Goal: Task Accomplishment & Management: Manage account settings

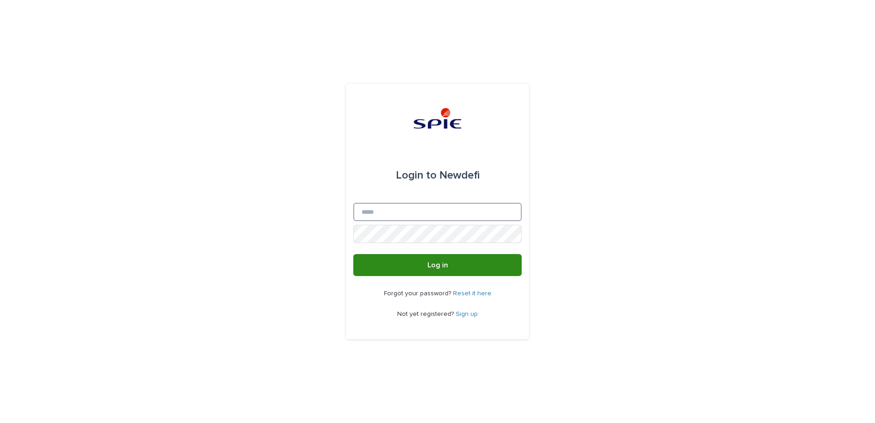
type input "**********"
click at [408, 259] on button "Log in" at bounding box center [437, 265] width 168 height 22
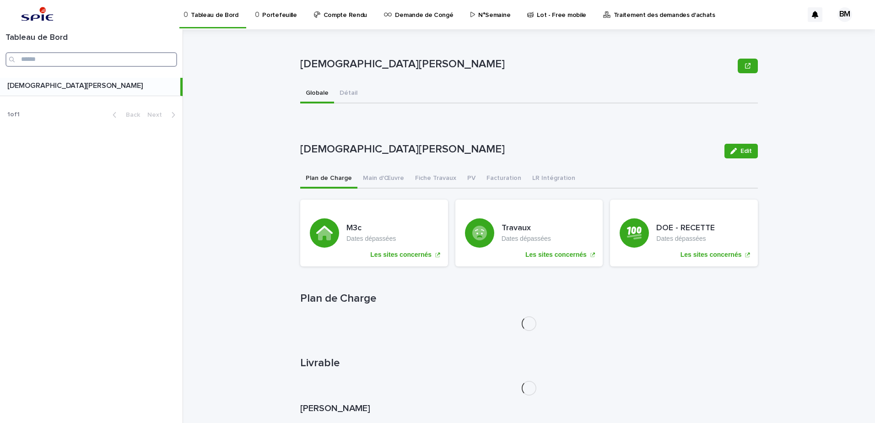
click at [90, 57] on input "Search" at bounding box center [91, 59] width 172 height 15
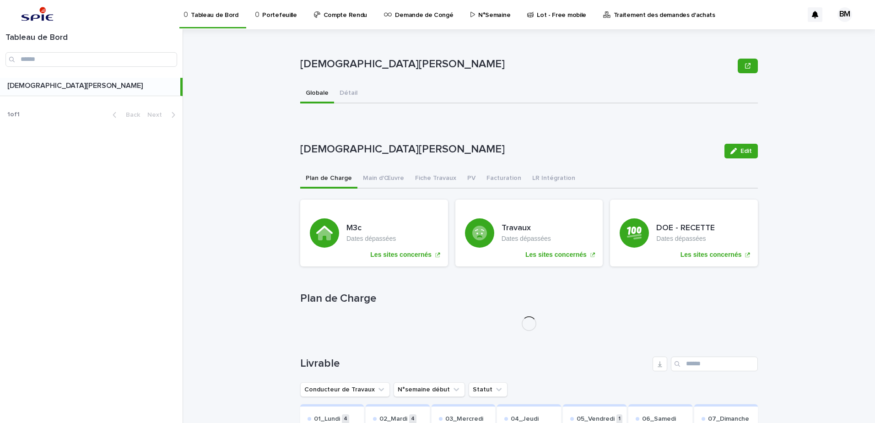
click at [267, 18] on p "Portefeuille" at bounding box center [279, 9] width 34 height 19
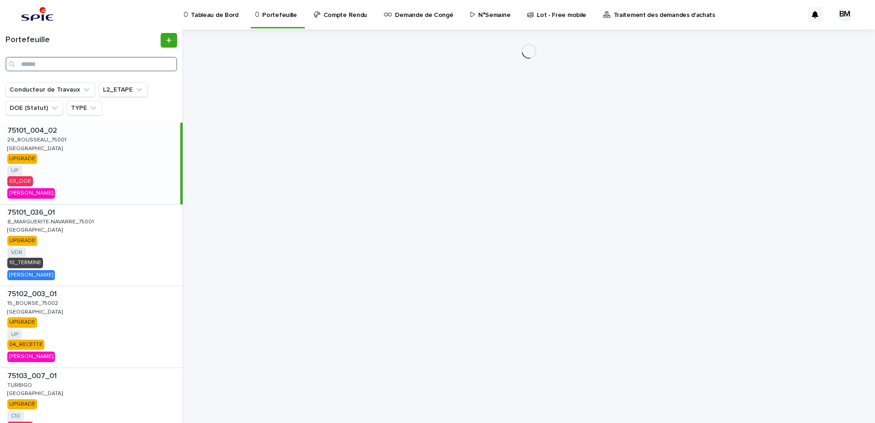
click at [100, 61] on input "Search" at bounding box center [91, 64] width 172 height 15
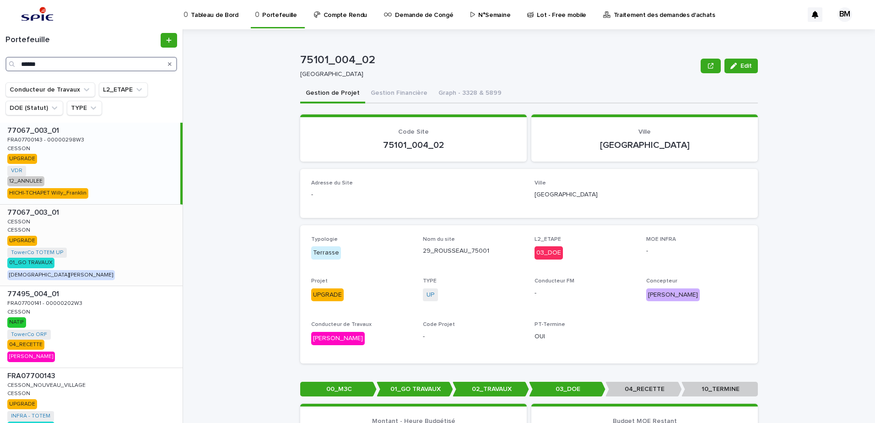
type input "******"
click at [120, 241] on div "77067_003_01 77067_003_01 CESSON CESSON CESSON CESSON UPGRADE TowerCo TOTEM UP …" at bounding box center [91, 244] width 183 height 81
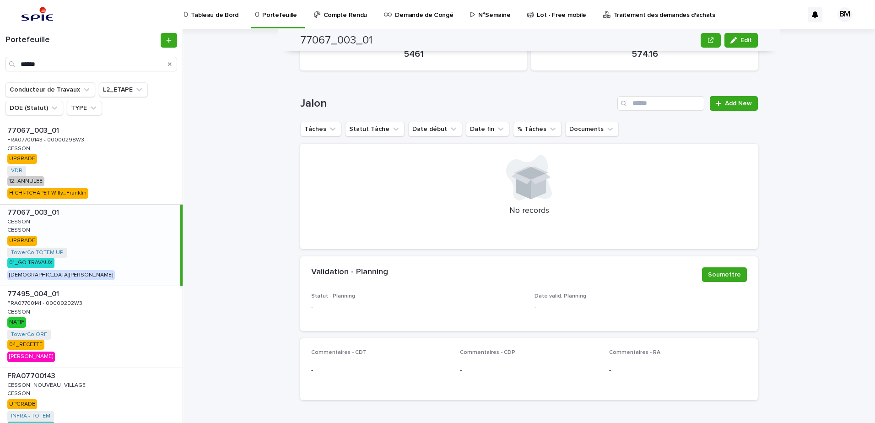
click at [111, 234] on div "77067_003_01 77067_003_01 CESSON CESSON CESSON CESSON UPGRADE TowerCo TOTEM UP …" at bounding box center [90, 244] width 180 height 81
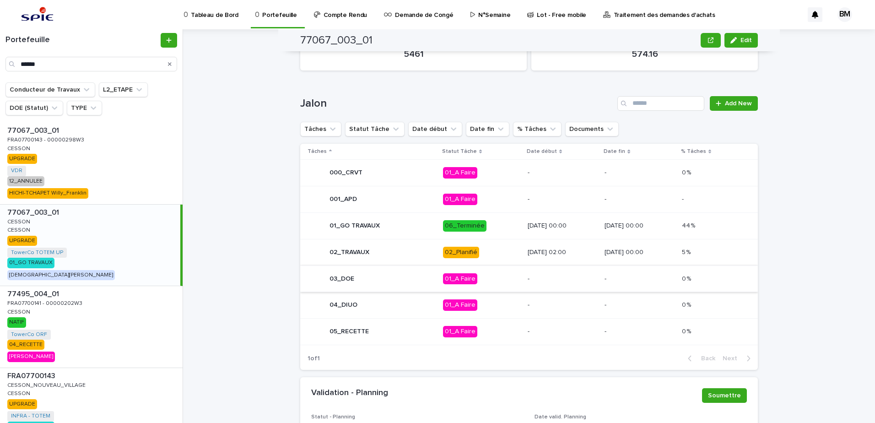
scroll to position [450, 0]
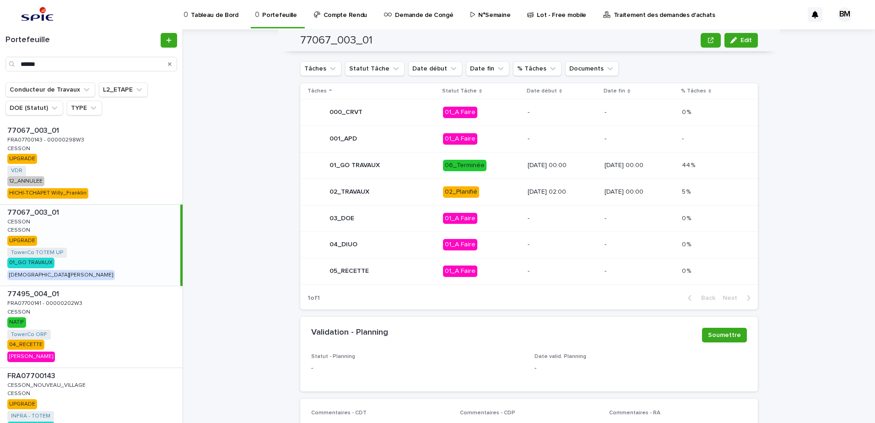
click at [496, 183] on td "02_Planifié" at bounding box center [481, 191] width 85 height 27
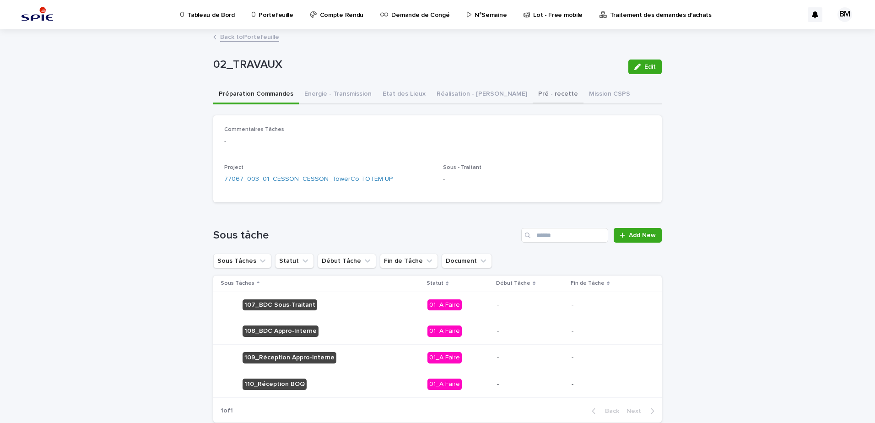
click at [533, 93] on button "Pré - recette" at bounding box center [558, 94] width 51 height 19
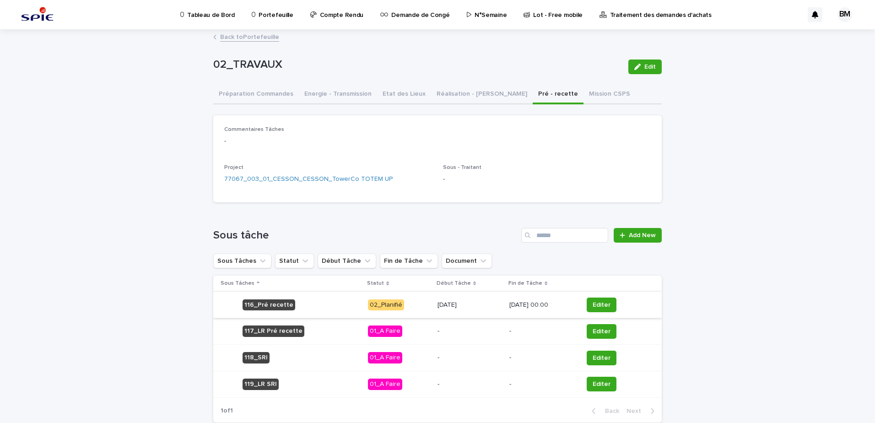
scroll to position [46, 0]
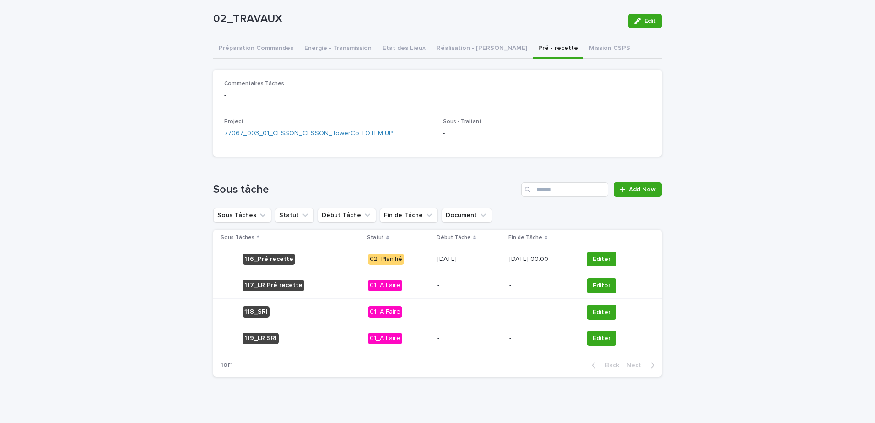
click at [567, 260] on p "11/09/2025 00:00" at bounding box center [542, 259] width 66 height 8
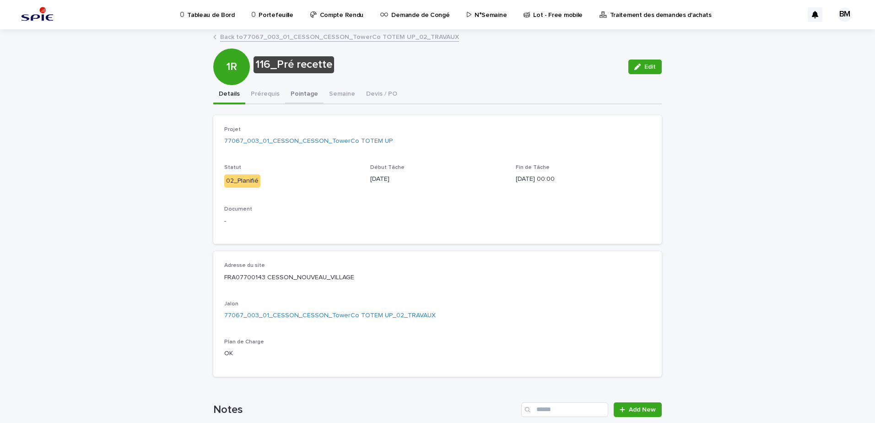
click at [307, 95] on button "Pointage" at bounding box center [304, 94] width 38 height 19
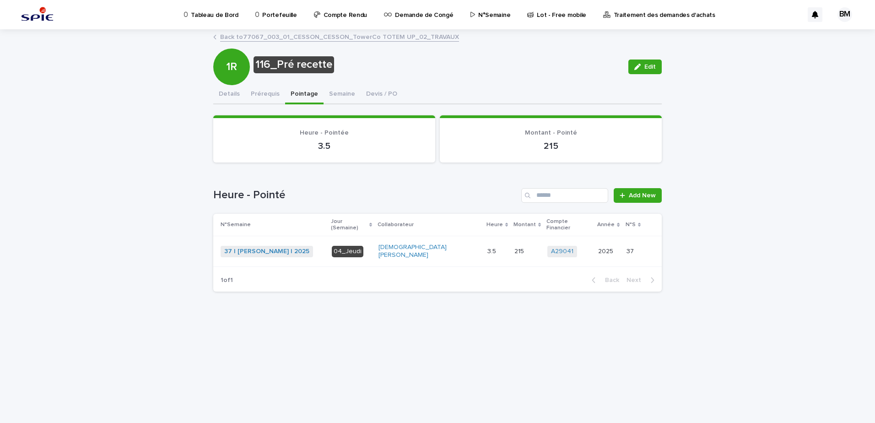
click at [301, 36] on link "Back to 77067_003_01_CESSON_CESSON_TowerCo TOTEM UP_02_TRAVAUX" at bounding box center [339, 36] width 239 height 11
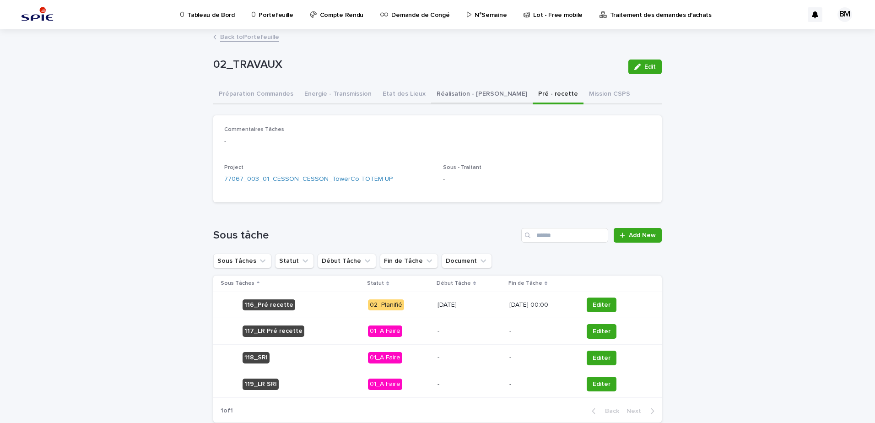
click at [456, 96] on button "Réalisation - Travaux" at bounding box center [482, 94] width 102 height 19
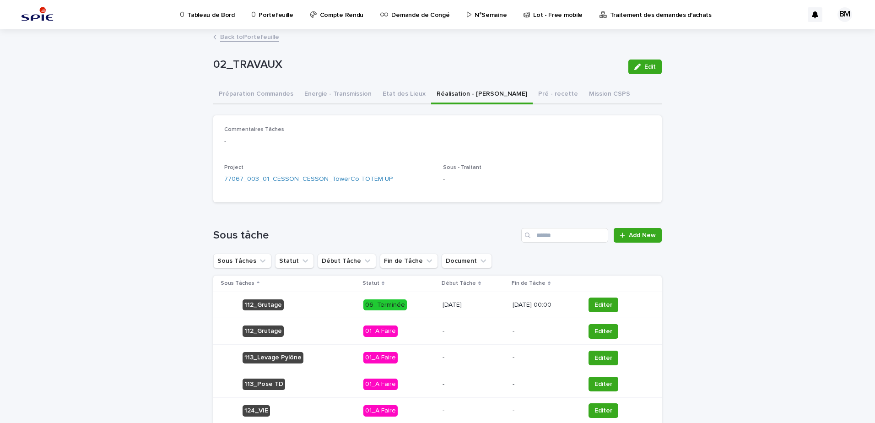
scroll to position [91, 0]
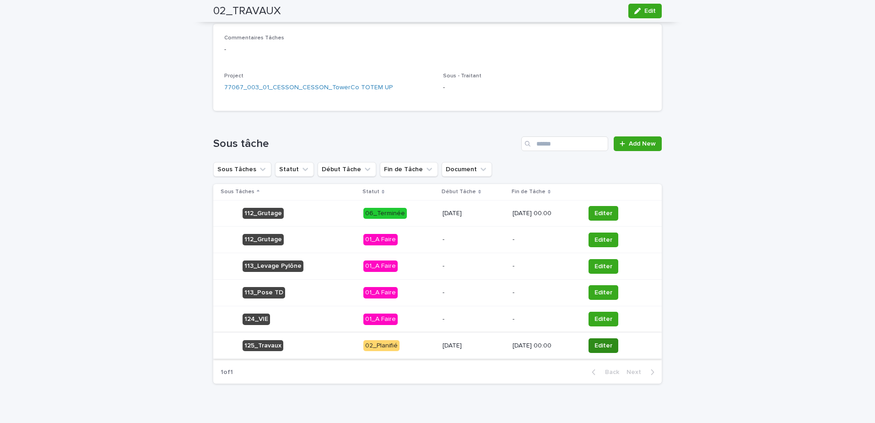
click at [600, 348] on span "Editer" at bounding box center [603, 345] width 18 height 9
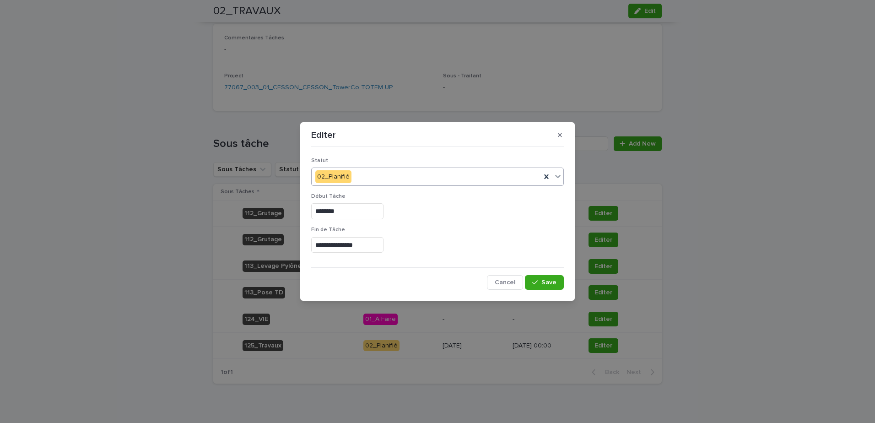
click at [359, 181] on div "02_Planifié" at bounding box center [426, 176] width 229 height 15
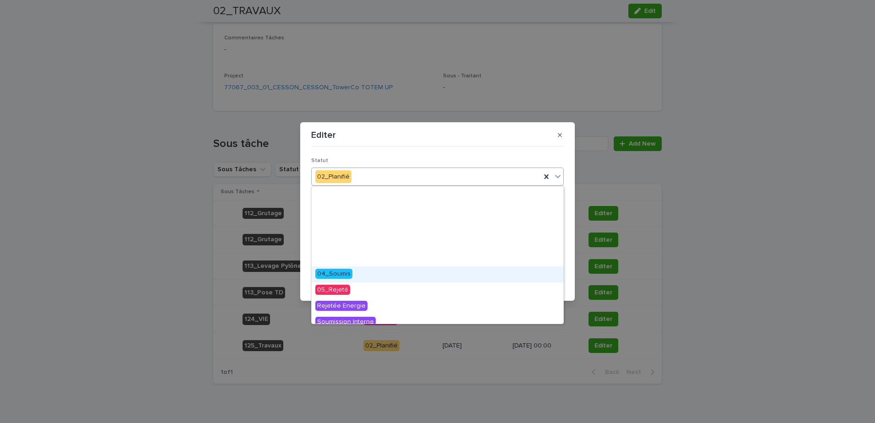
scroll to position [103, 0]
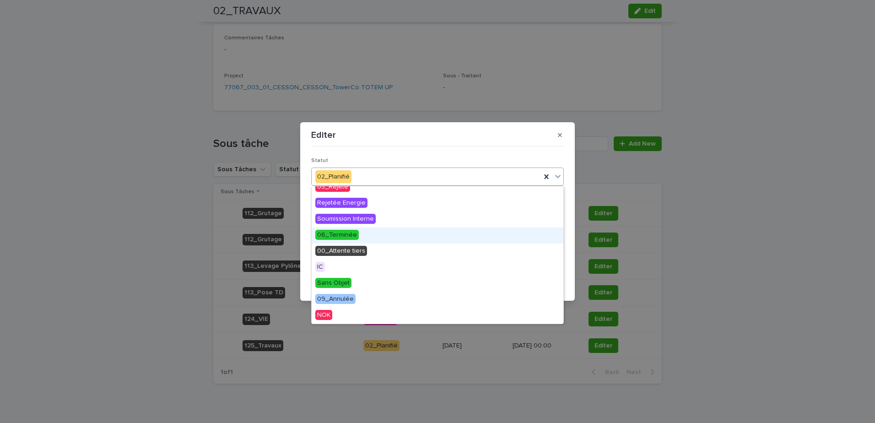
click at [344, 234] on span "06_Terminée" at bounding box center [336, 235] width 43 height 10
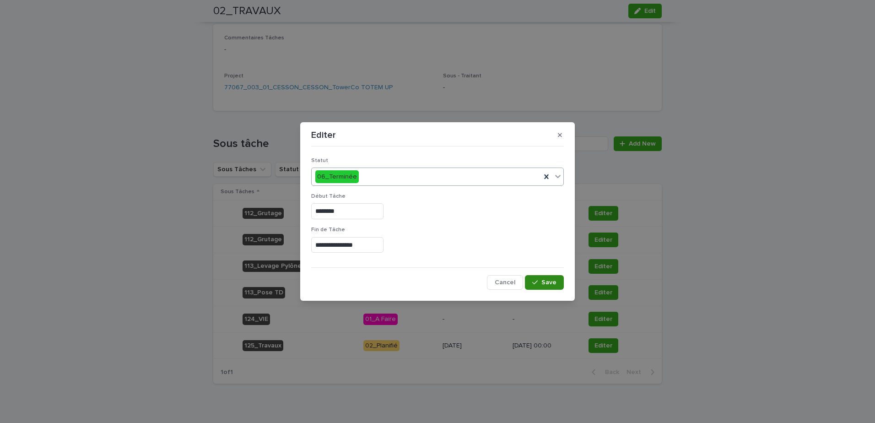
click at [542, 280] on span "Save" at bounding box center [548, 282] width 15 height 6
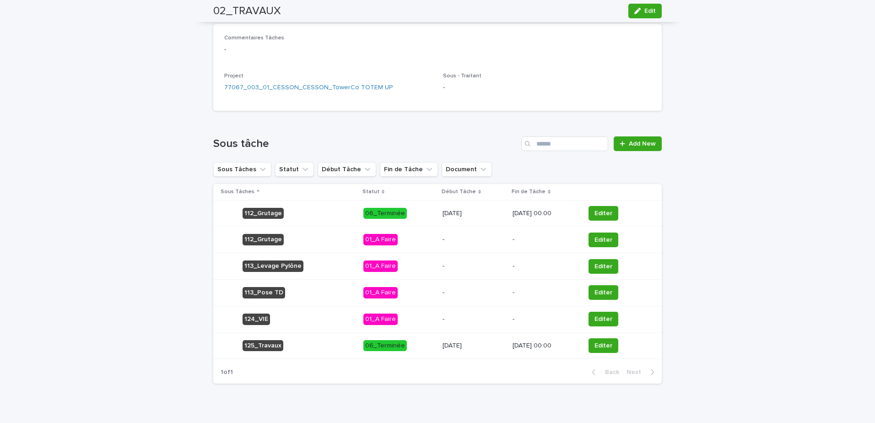
click at [145, 188] on div "Loading... Saving… Loading... Saving… 02_TRAVAUX Edit 02_TRAVAUX Edit Sorry, th…" at bounding box center [437, 188] width 875 height 498
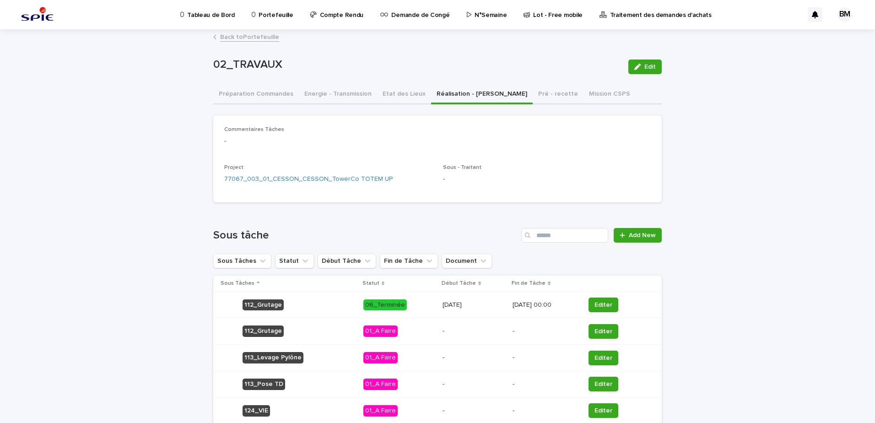
click at [259, 35] on link "Back to Portefeuille" at bounding box center [249, 36] width 59 height 11
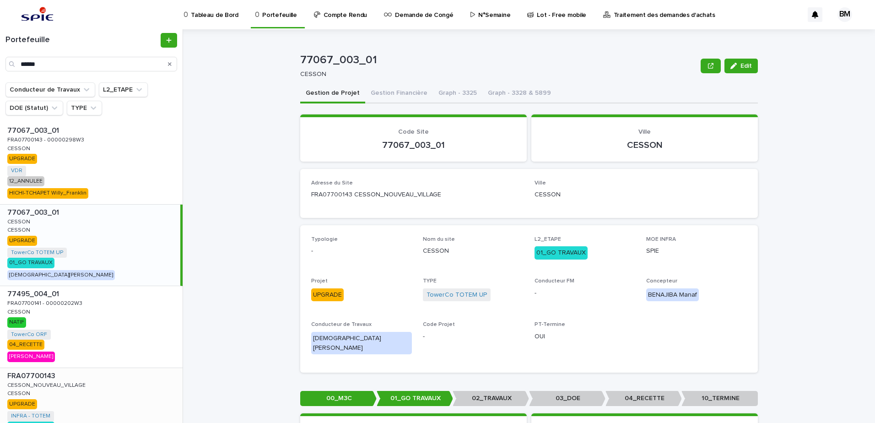
scroll to position [79, 0]
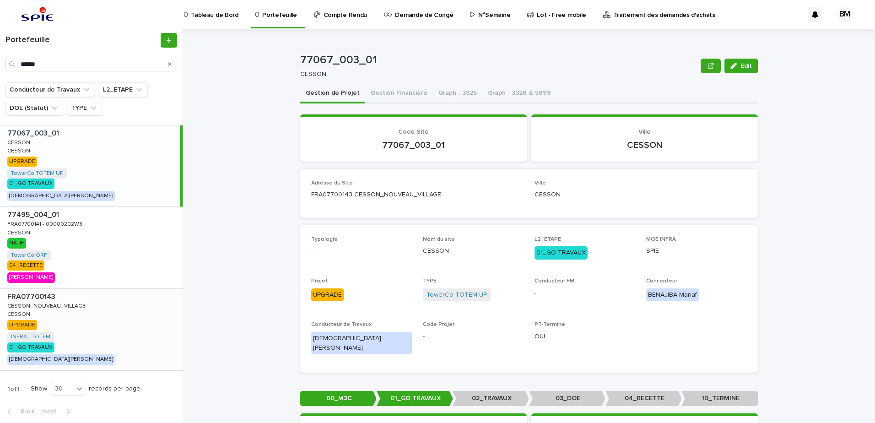
click at [135, 301] on div "FRA07700143 FRA07700143 CESSON_NOUVEAU_VILLAGE CESSON_NOUVEAU_VILLAGE CESSON CE…" at bounding box center [91, 329] width 183 height 81
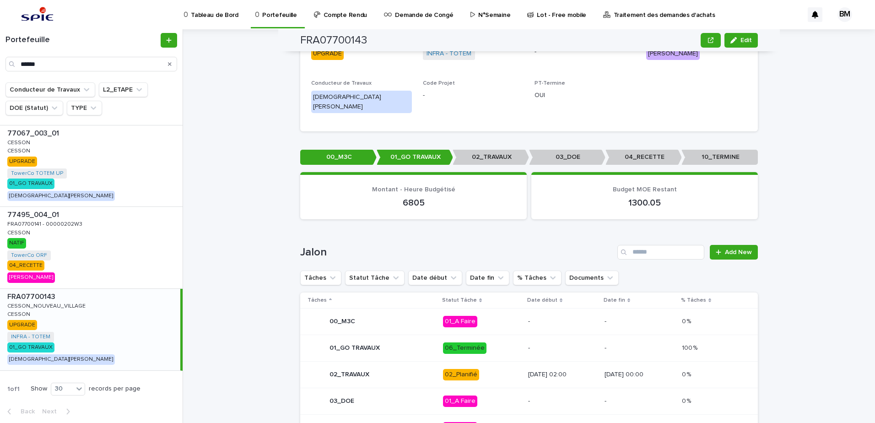
scroll to position [378, 0]
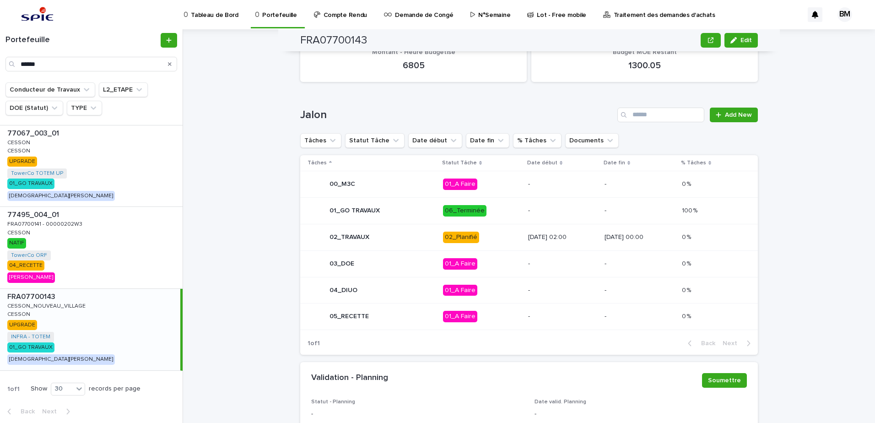
click at [524, 254] on td "-" at bounding box center [562, 263] width 76 height 27
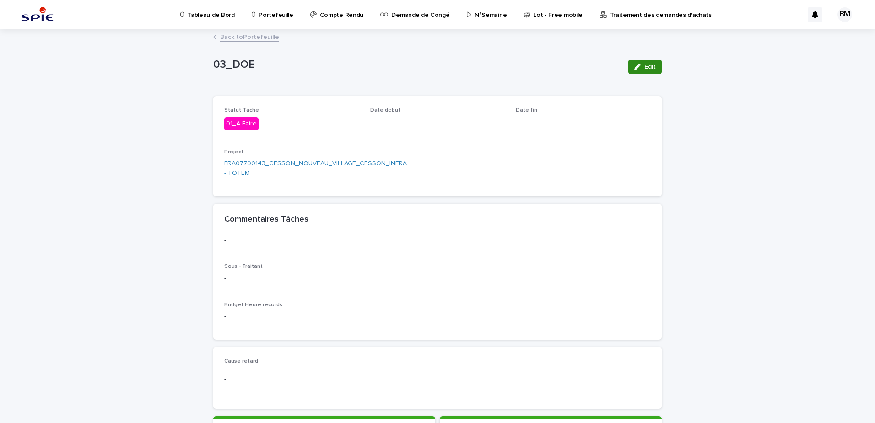
click at [645, 66] on span "Edit" at bounding box center [649, 67] width 11 height 6
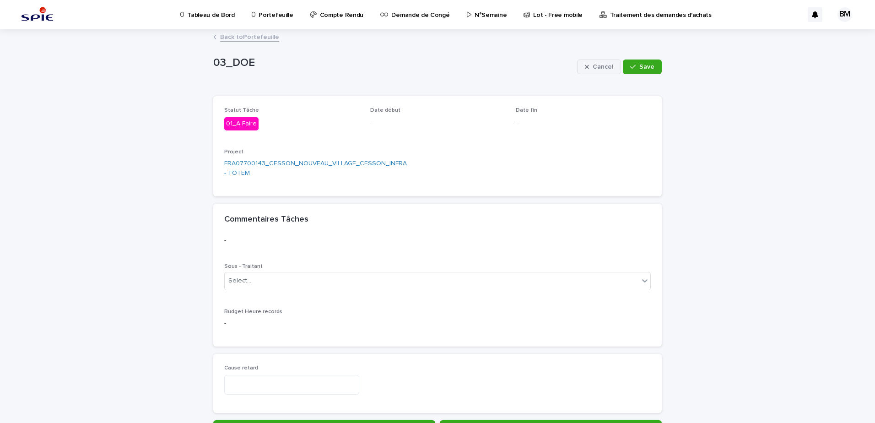
click at [597, 67] on span "Cancel" at bounding box center [602, 67] width 21 height 6
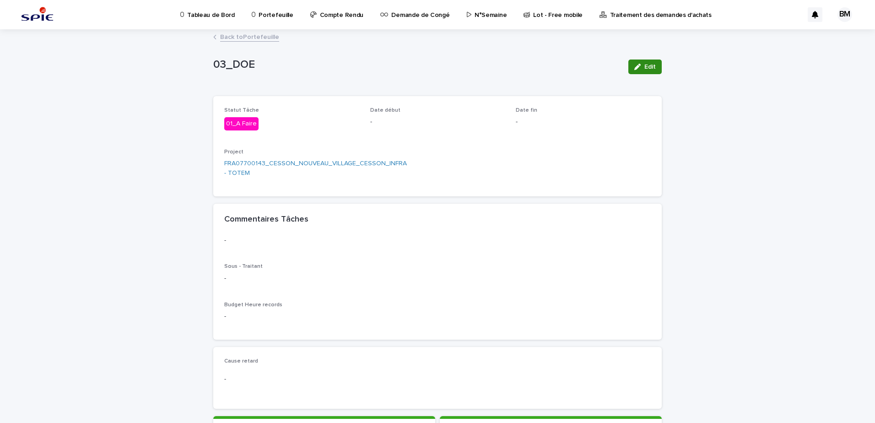
click at [648, 69] on span "Edit" at bounding box center [649, 67] width 11 height 6
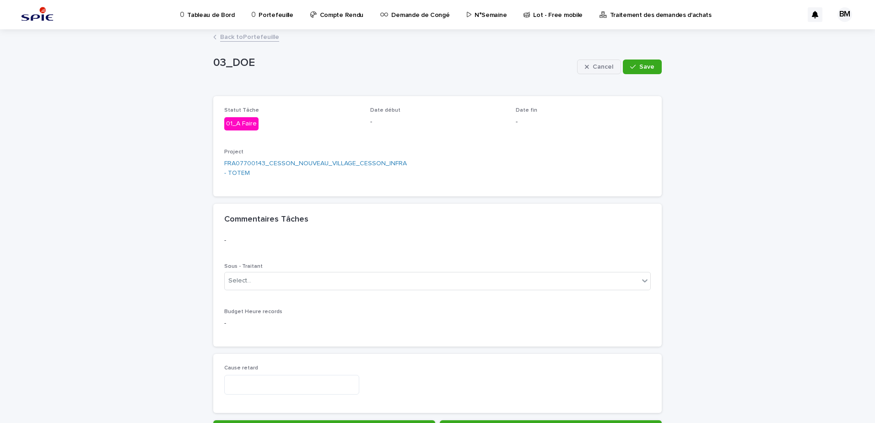
click at [603, 64] on span "Cancel" at bounding box center [602, 67] width 21 height 6
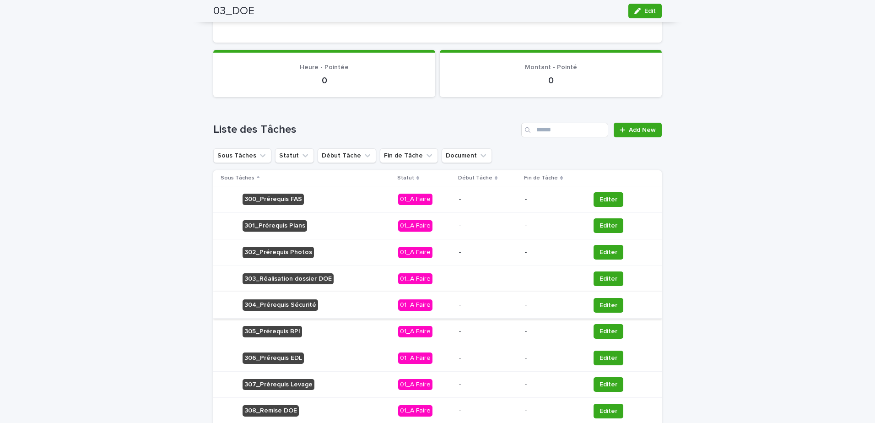
scroll to position [445, 0]
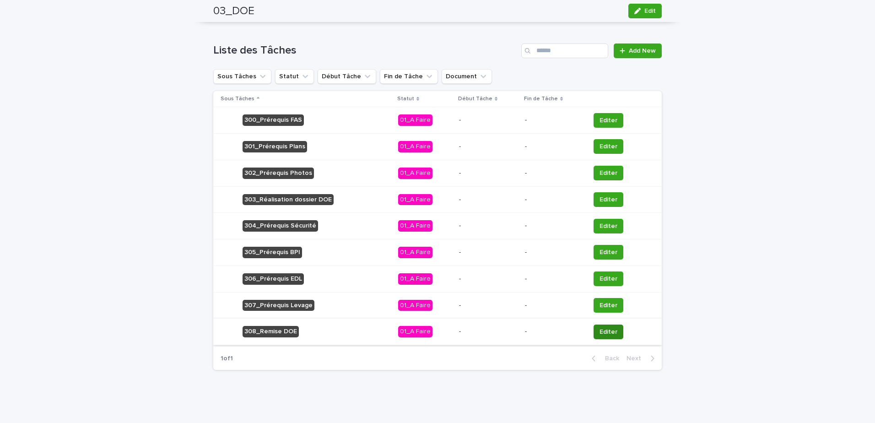
click at [599, 332] on span "Editer" at bounding box center [608, 331] width 18 height 9
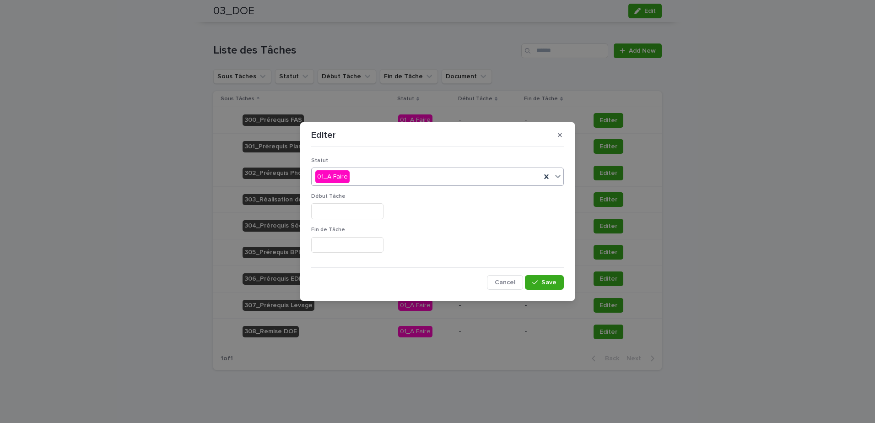
click at [391, 185] on div "01_A Faire" at bounding box center [437, 176] width 253 height 18
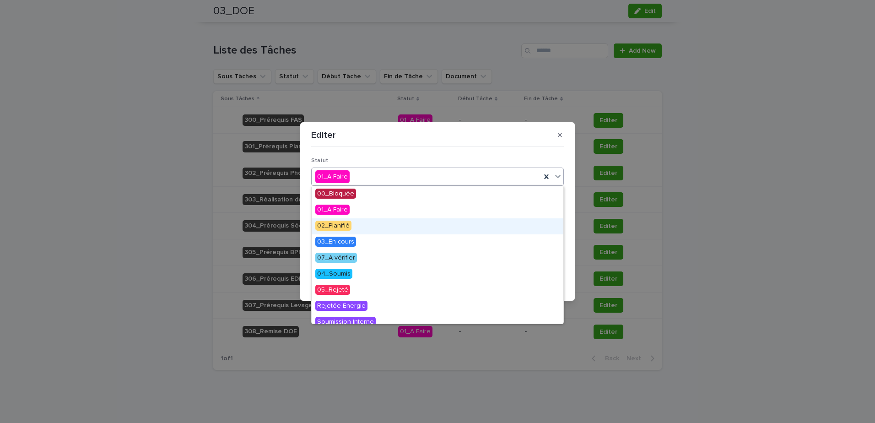
click at [339, 226] on span "02_Planifié" at bounding box center [333, 226] width 36 height 10
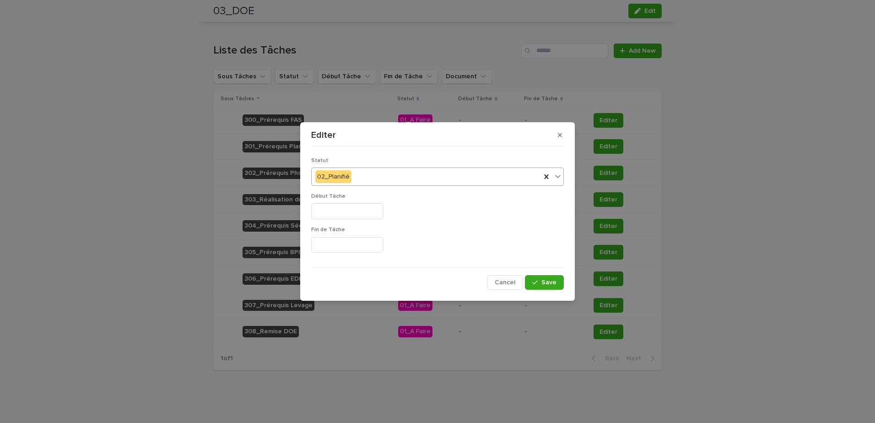
click at [350, 215] on input "text" at bounding box center [347, 211] width 72 height 16
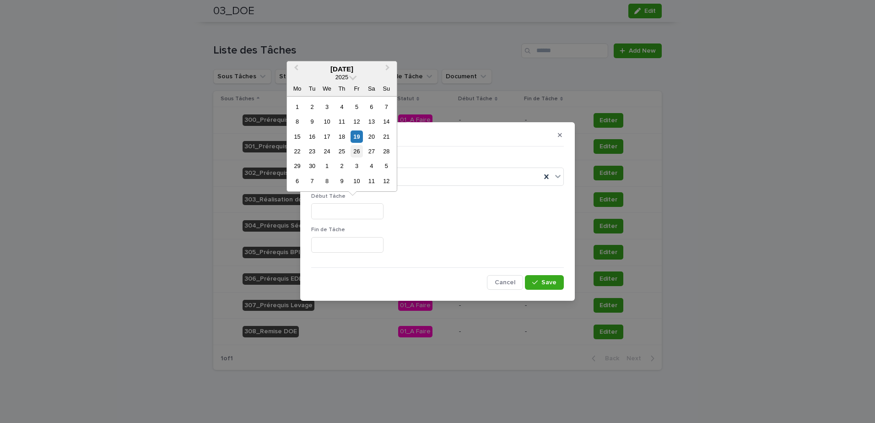
click at [360, 151] on div "26" at bounding box center [356, 151] width 12 height 12
type input "*********"
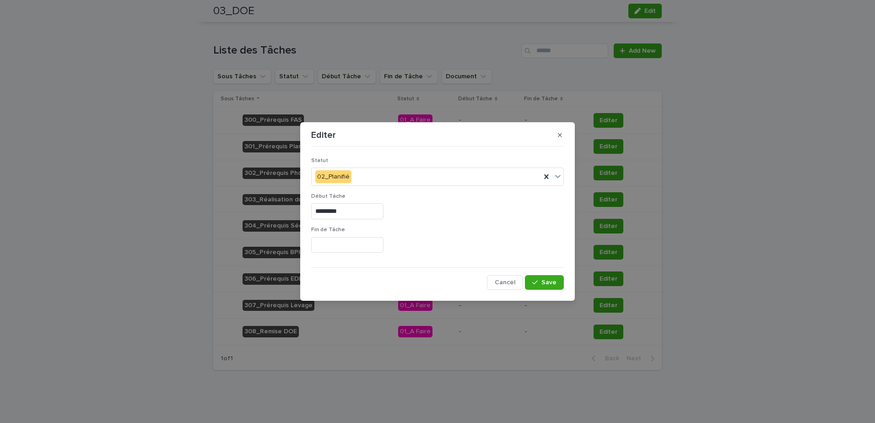
click at [359, 243] on input "text" at bounding box center [347, 245] width 72 height 16
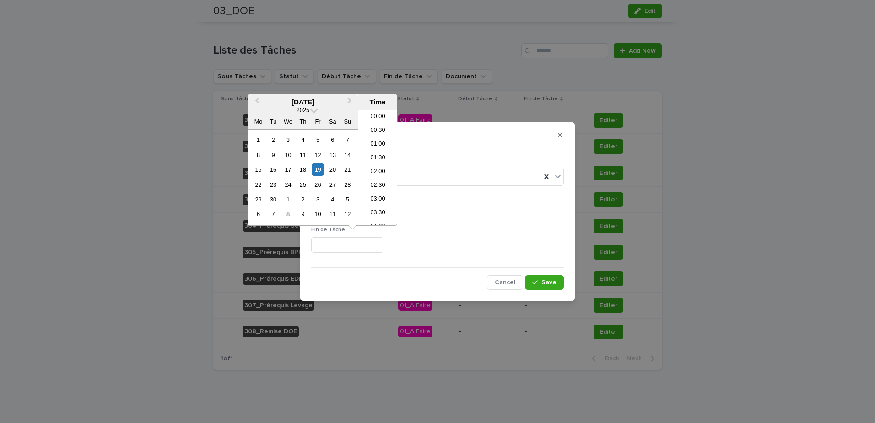
scroll to position [252, 0]
click at [317, 183] on div "26" at bounding box center [318, 184] width 12 height 12
type input "**********"
click at [550, 281] on span "Save" at bounding box center [548, 282] width 15 height 6
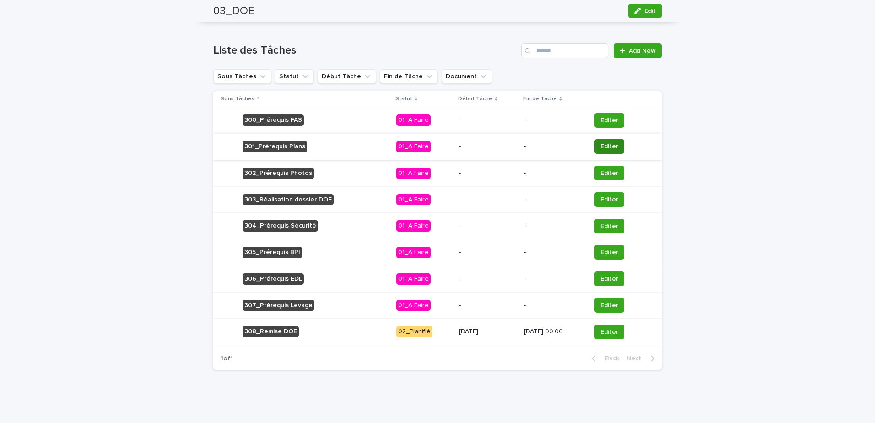
click at [604, 149] on span "Editer" at bounding box center [609, 146] width 18 height 9
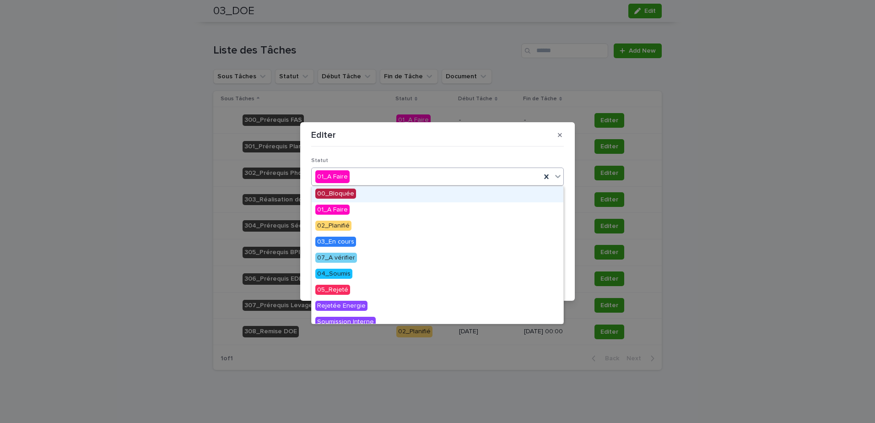
click at [371, 177] on div "01_A Faire" at bounding box center [426, 176] width 229 height 15
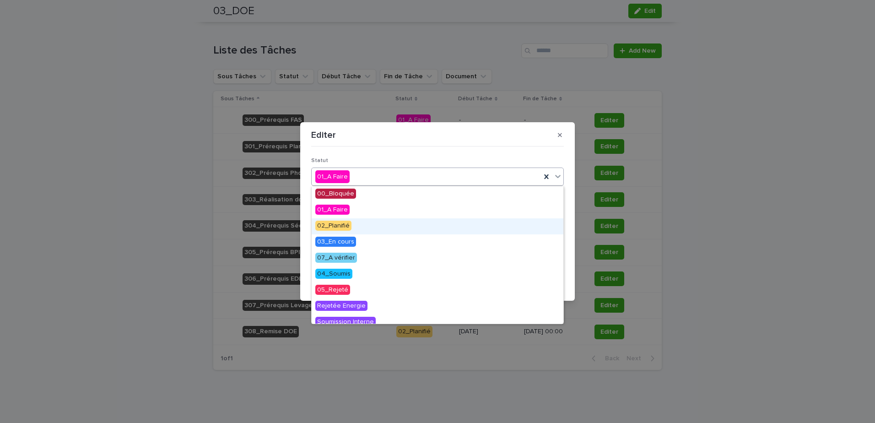
drag, startPoint x: 341, startPoint y: 218, endPoint x: 341, endPoint y: 225, distance: 6.9
click at [341, 225] on span "02_Planifié" at bounding box center [333, 226] width 36 height 10
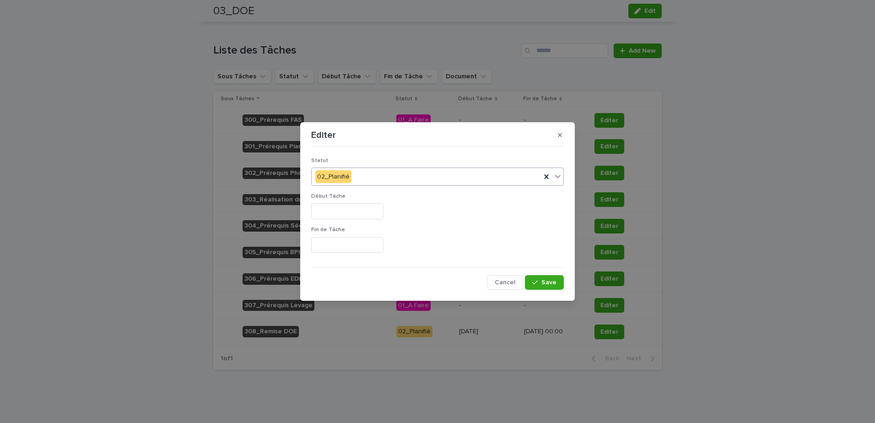
click at [350, 211] on input "text" at bounding box center [347, 211] width 72 height 16
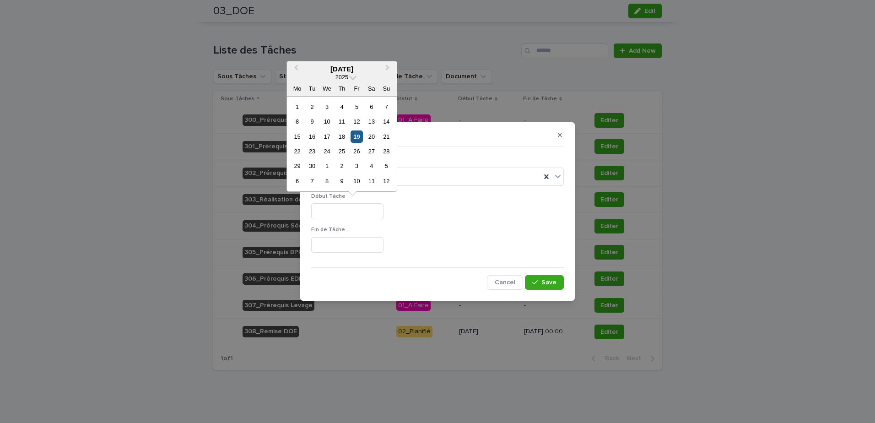
click at [355, 135] on div "19" at bounding box center [356, 136] width 12 height 12
type input "*********"
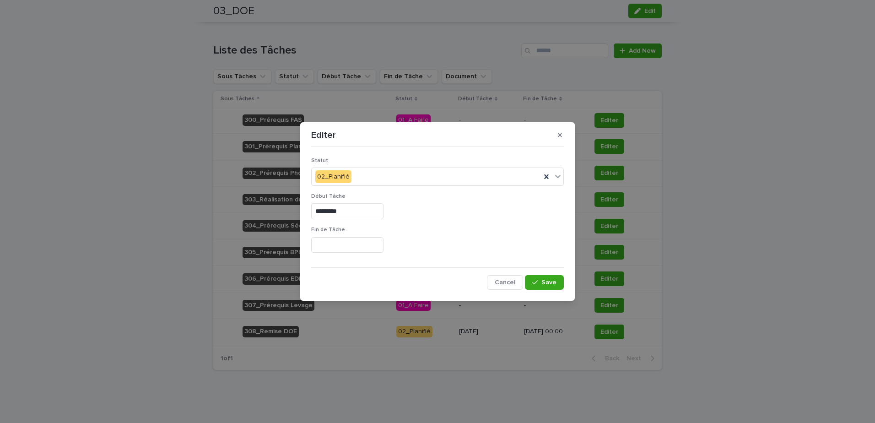
click at [344, 246] on input "text" at bounding box center [347, 245] width 72 height 16
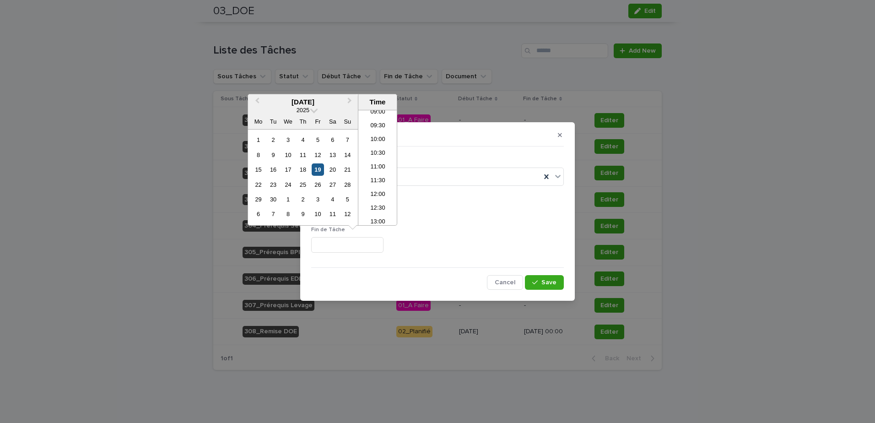
click at [319, 170] on div "19" at bounding box center [318, 169] width 12 height 12
type input "**********"
click at [542, 288] on button "Save" at bounding box center [544, 282] width 39 height 15
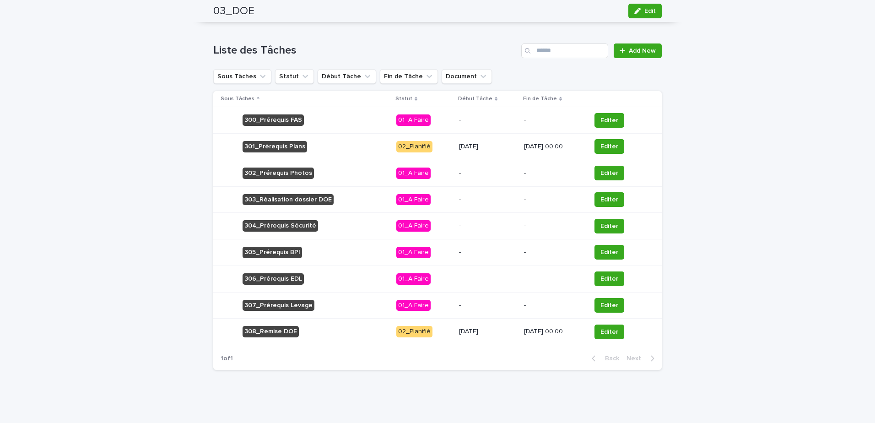
click at [574, 148] on p "19/09/2025 00:00" at bounding box center [553, 147] width 59 height 8
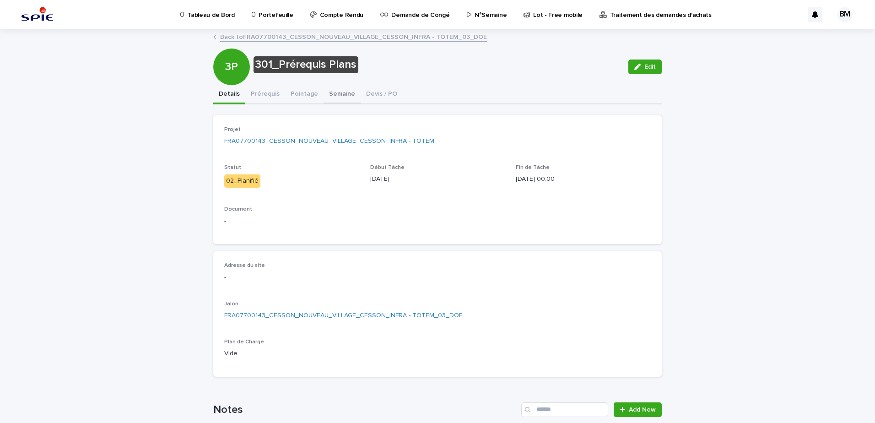
click at [302, 94] on button "Pointage" at bounding box center [304, 94] width 38 height 19
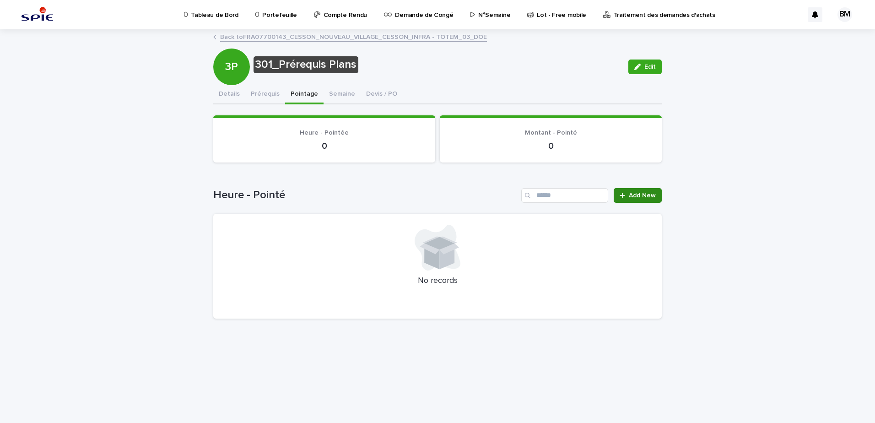
click at [659, 193] on link "Add New" at bounding box center [637, 195] width 48 height 15
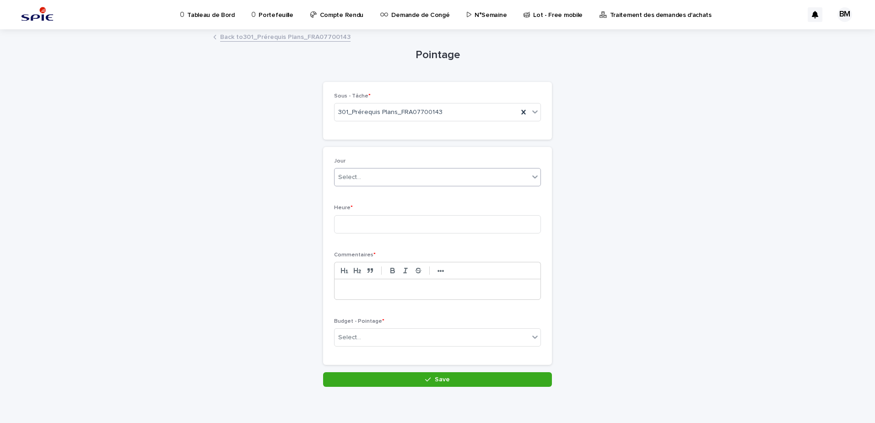
click at [387, 170] on div "Select..." at bounding box center [431, 177] width 194 height 15
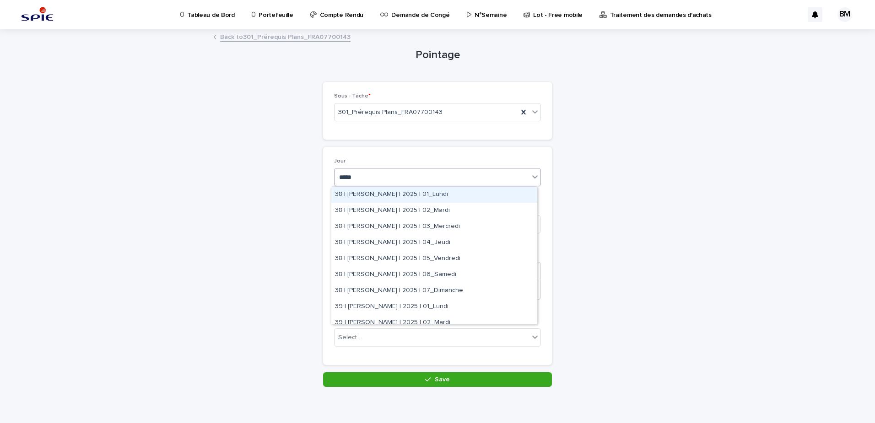
type input "******"
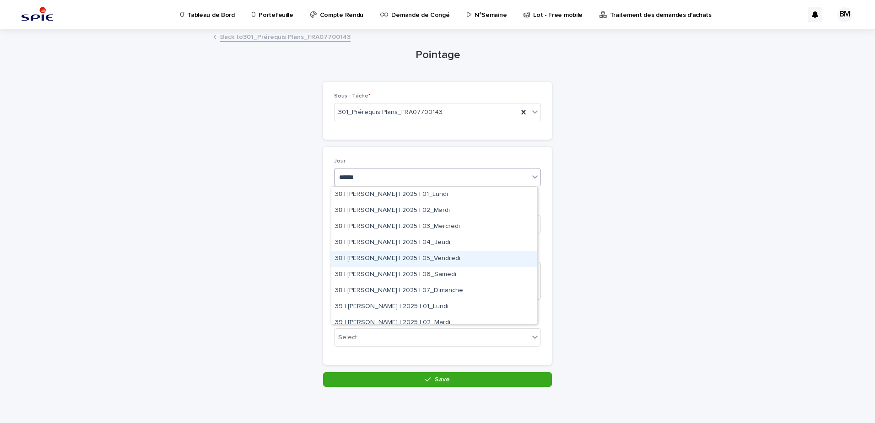
click at [452, 256] on div "38 | BELHAJ Mohamed_Habib | 2025 | 05_Vendredi" at bounding box center [434, 259] width 206 height 16
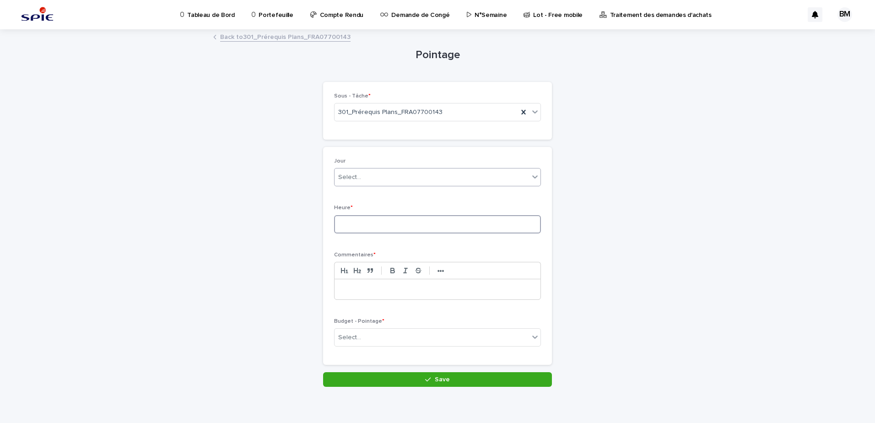
click at [366, 218] on input at bounding box center [437, 224] width 207 height 18
type input "***"
click at [376, 295] on div at bounding box center [437, 289] width 206 height 20
click at [394, 339] on div "Select..." at bounding box center [431, 337] width 194 height 15
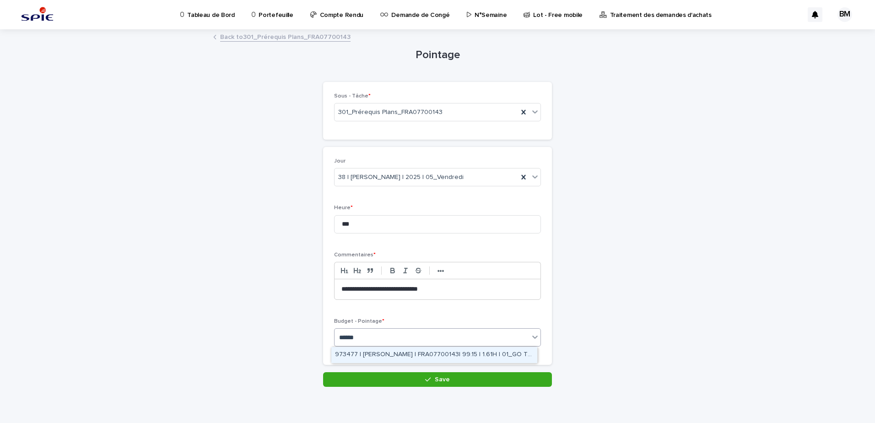
type input "*******"
click at [414, 352] on div "973477 | BELHAJ Mohamed_Habib | FRA07700143| 99.15 | 1.61H | 01_GO TRAVAUX" at bounding box center [434, 355] width 206 height 16
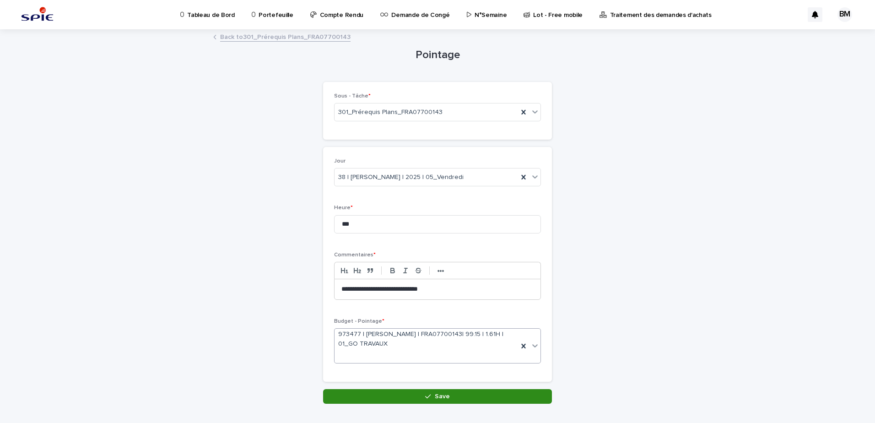
click at [425, 393] on icon "button" at bounding box center [427, 396] width 5 height 6
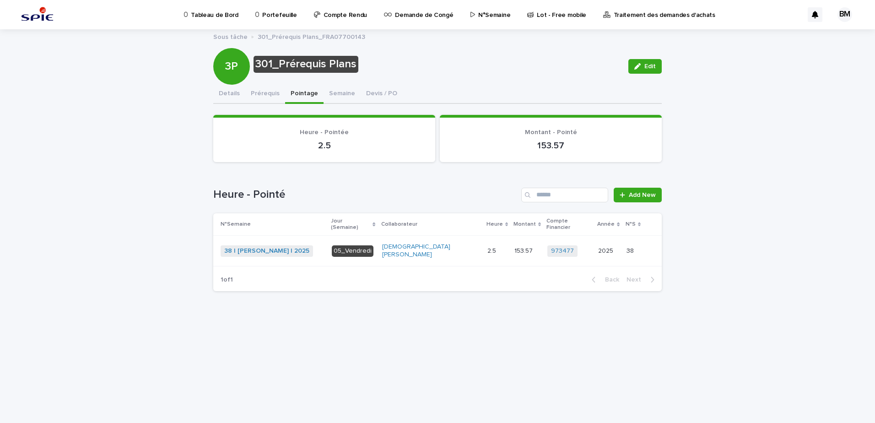
click at [280, 12] on p "Portefeuille" at bounding box center [279, 9] width 34 height 19
